Goal: Information Seeking & Learning: Check status

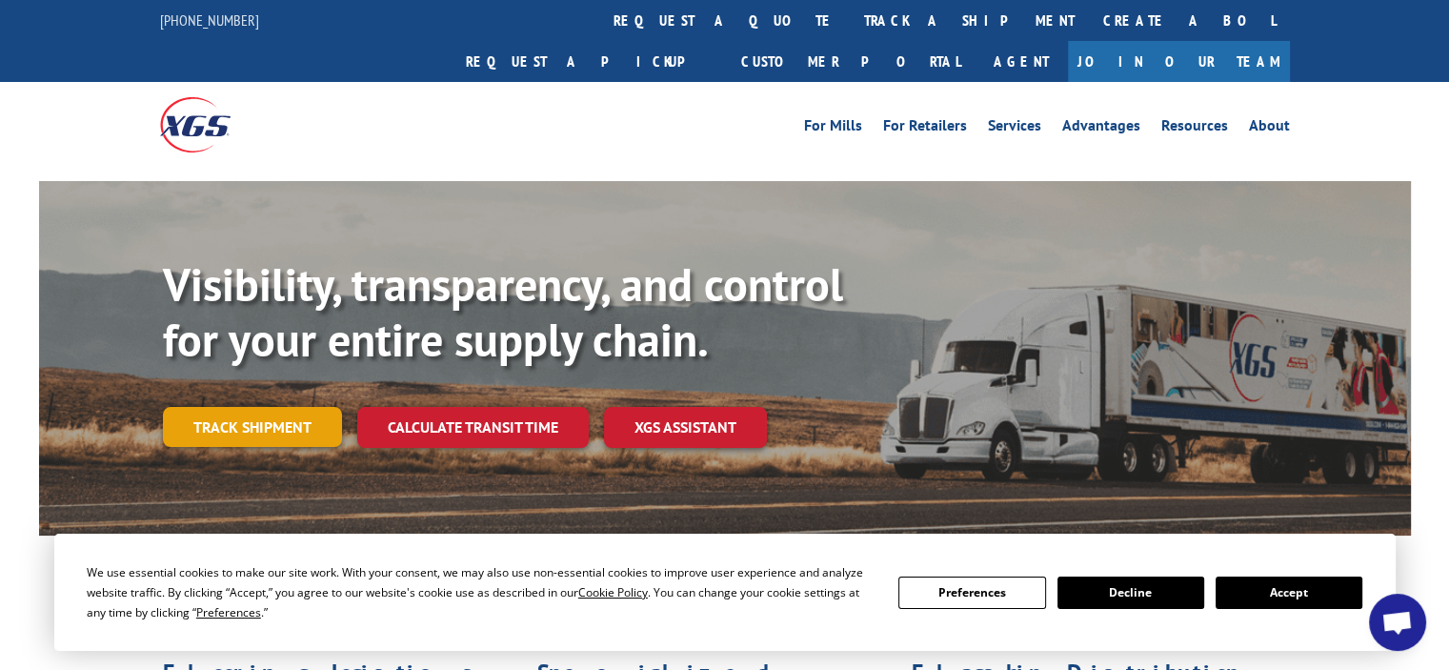
click at [271, 407] on link "Track shipment" at bounding box center [252, 427] width 179 height 40
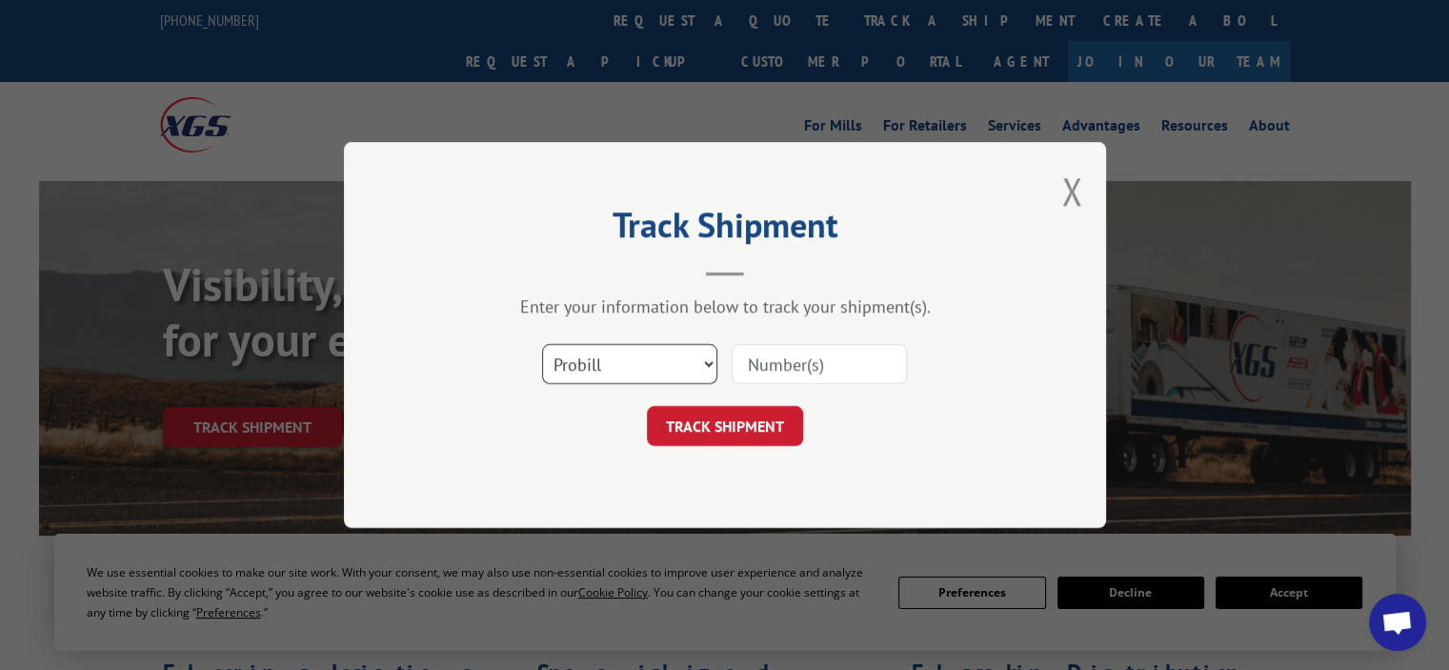
click at [598, 361] on select "Select category... Probill BOL PO" at bounding box center [629, 364] width 175 height 40
select select "po"
click at [542, 344] on select "Select category... Probill BOL PO" at bounding box center [629, 364] width 175 height 40
click at [793, 373] on input at bounding box center [819, 364] width 175 height 40
type input "825201"
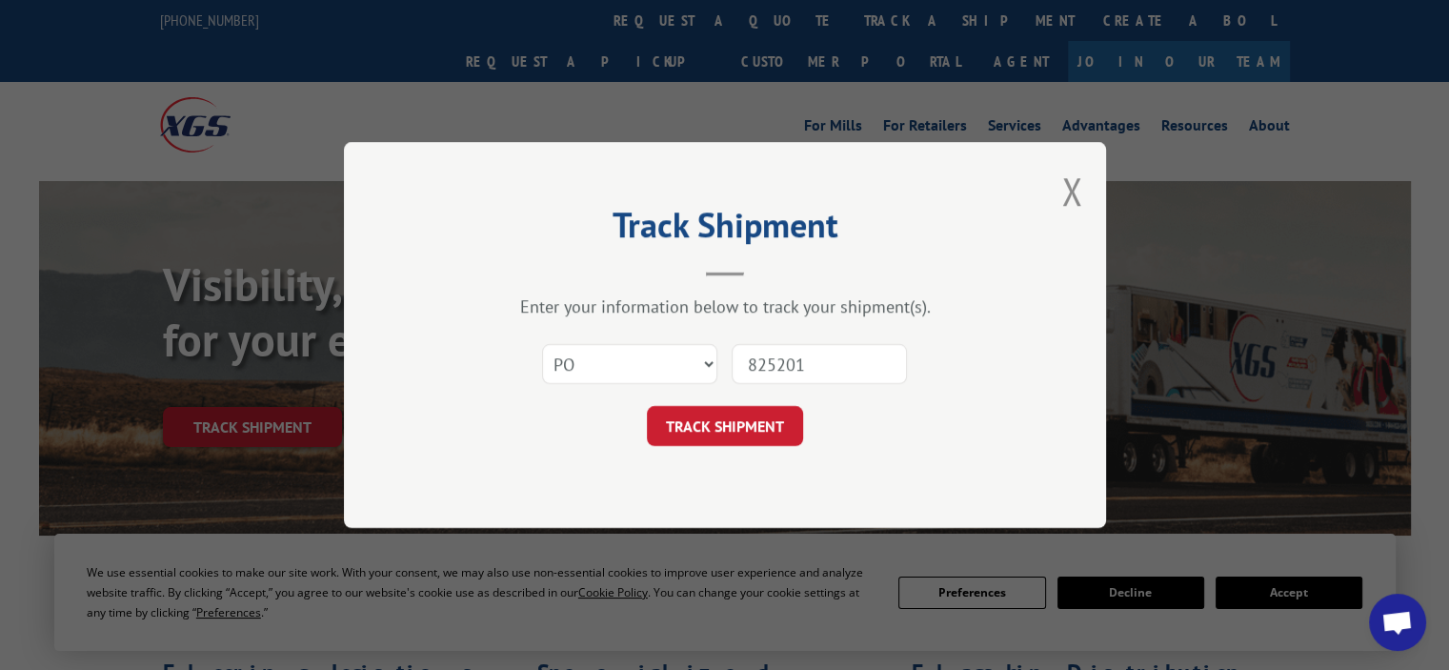
click button "TRACK SHIPMENT" at bounding box center [725, 426] width 156 height 40
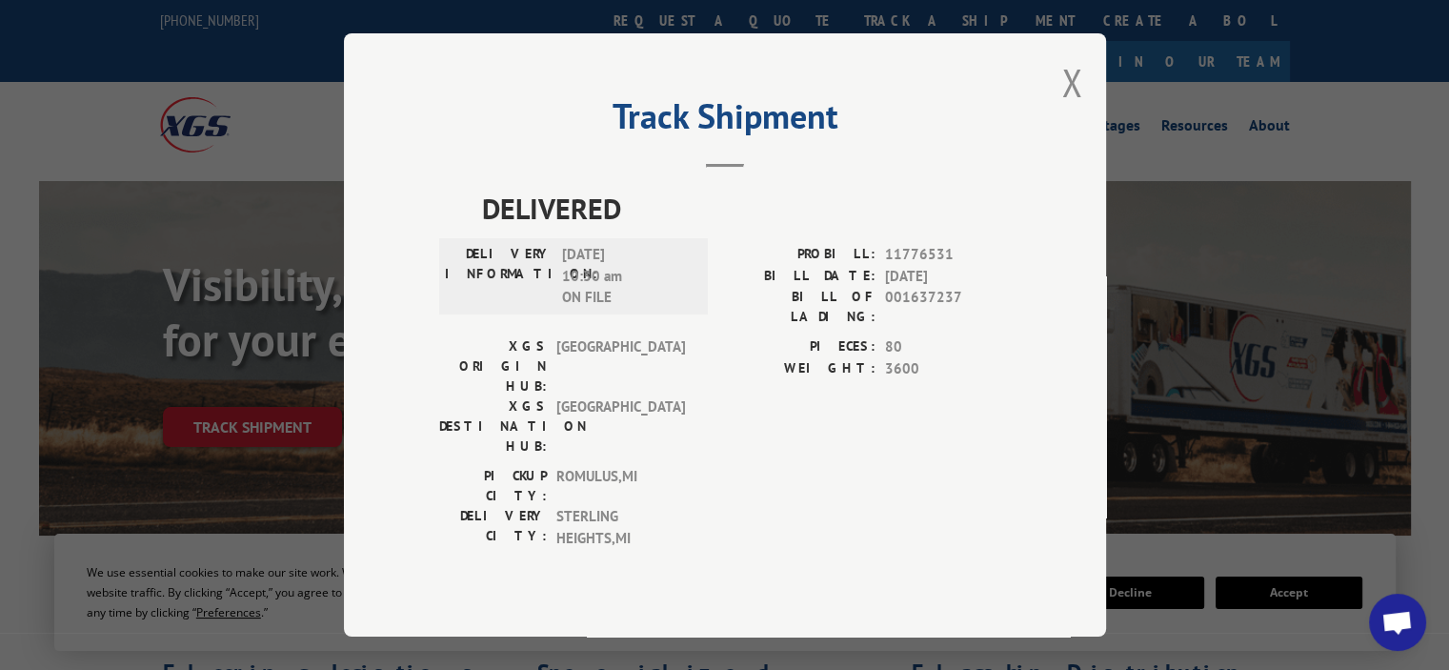
click at [1059, 87] on div "Track Shipment DELIVERED DELIVERY INFORMATION: [DATE] 10:30 am ON FILE PROBILL:…" at bounding box center [725, 334] width 762 height 603
click at [1070, 93] on button "Close modal" at bounding box center [1072, 82] width 21 height 51
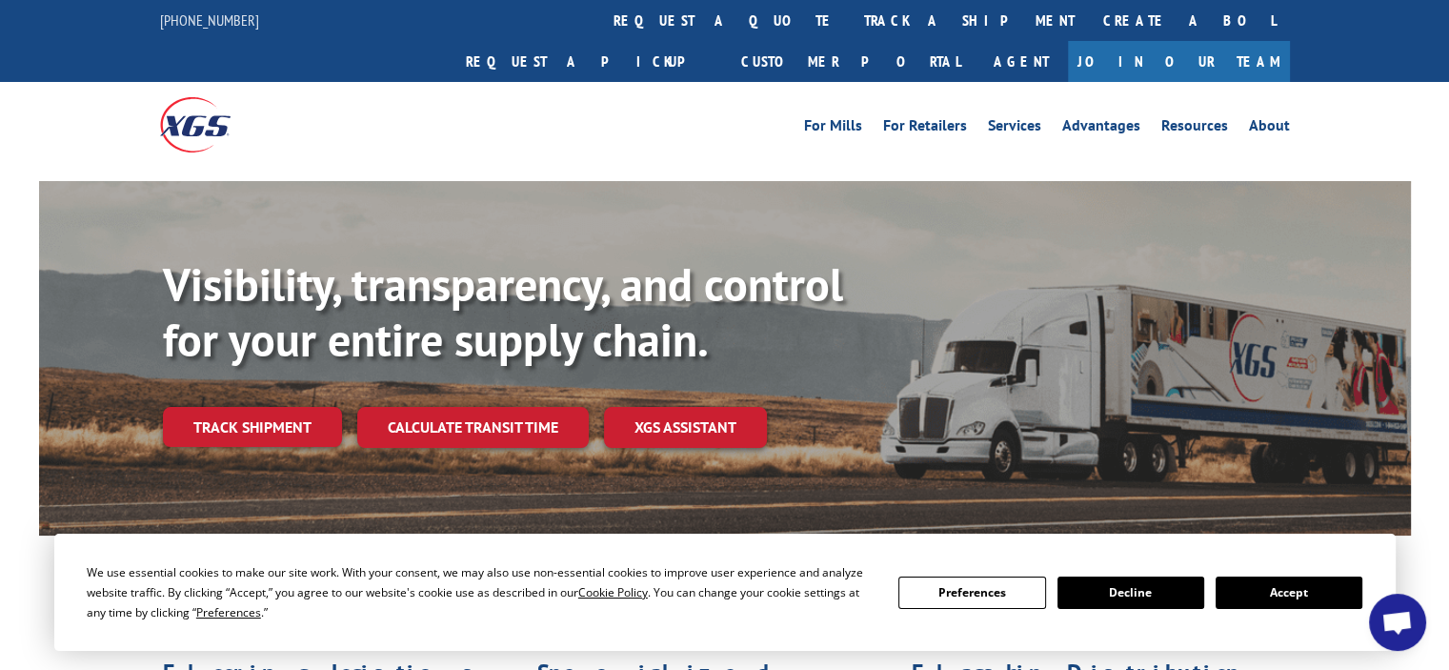
click at [596, 98] on div "For [PERSON_NAME] For Retailers Services Advantages Resources About For [PERSON…" at bounding box center [725, 124] width 1130 height 85
click at [299, 407] on link "Track shipment" at bounding box center [252, 427] width 179 height 40
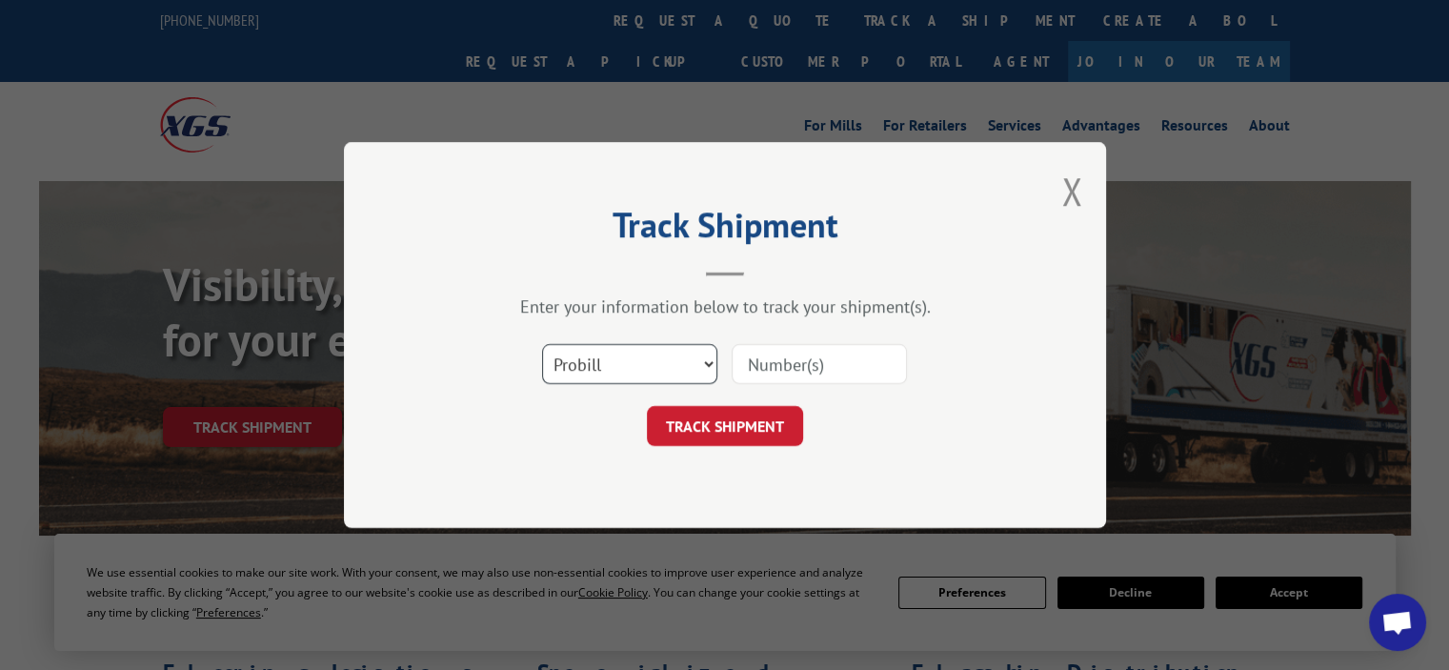
click at [593, 350] on select "Select category... Probill BOL PO" at bounding box center [629, 364] width 175 height 40
select select "bol"
click at [542, 344] on select "Select category... Probill BOL PO" at bounding box center [629, 364] width 175 height 40
click at [816, 365] on input at bounding box center [819, 364] width 175 height 40
type input "7070570"
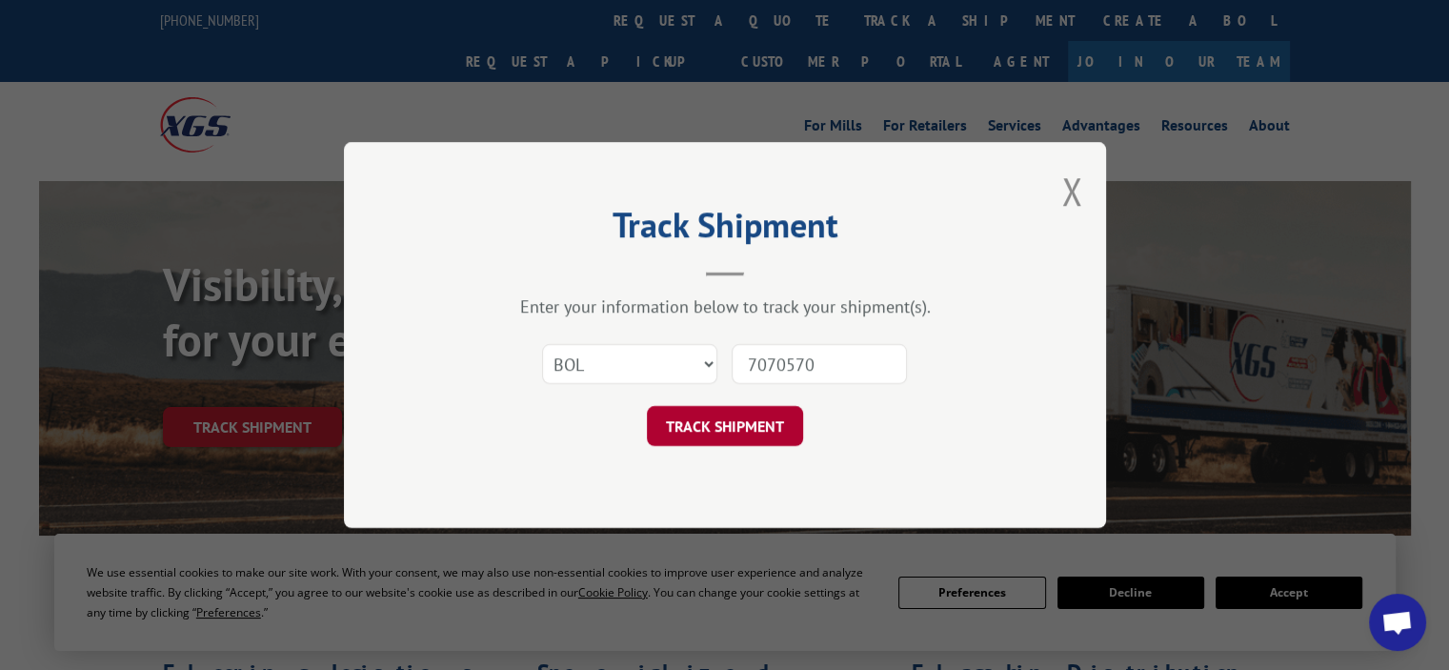
click at [782, 430] on button "TRACK SHIPMENT" at bounding box center [725, 426] width 156 height 40
